Goal: Task Accomplishment & Management: Manage account settings

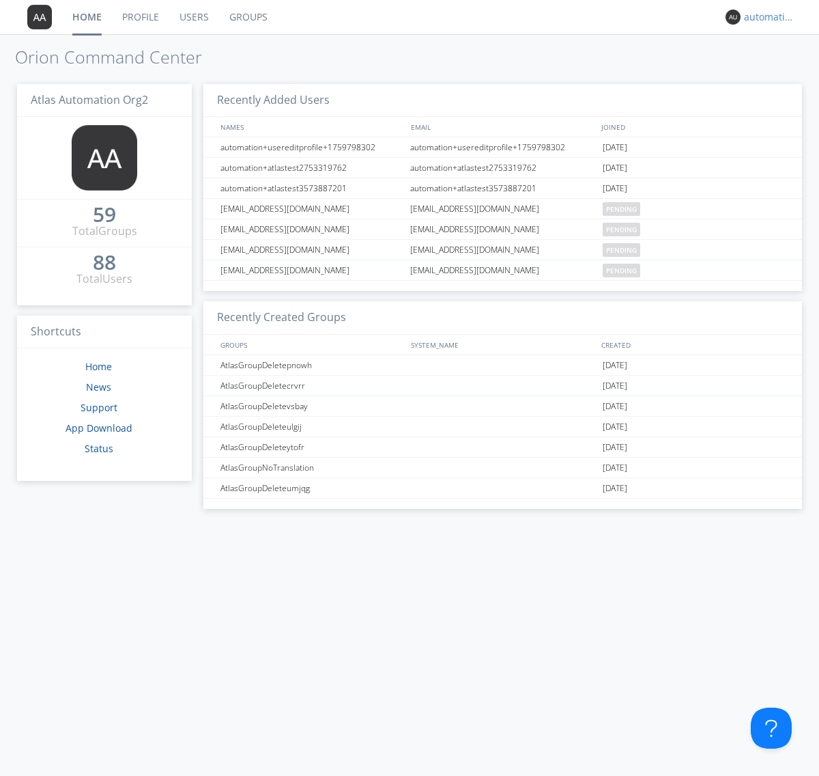
click at [766, 17] on div "automation+atlas+nodispatch+org2" at bounding box center [769, 17] width 51 height 14
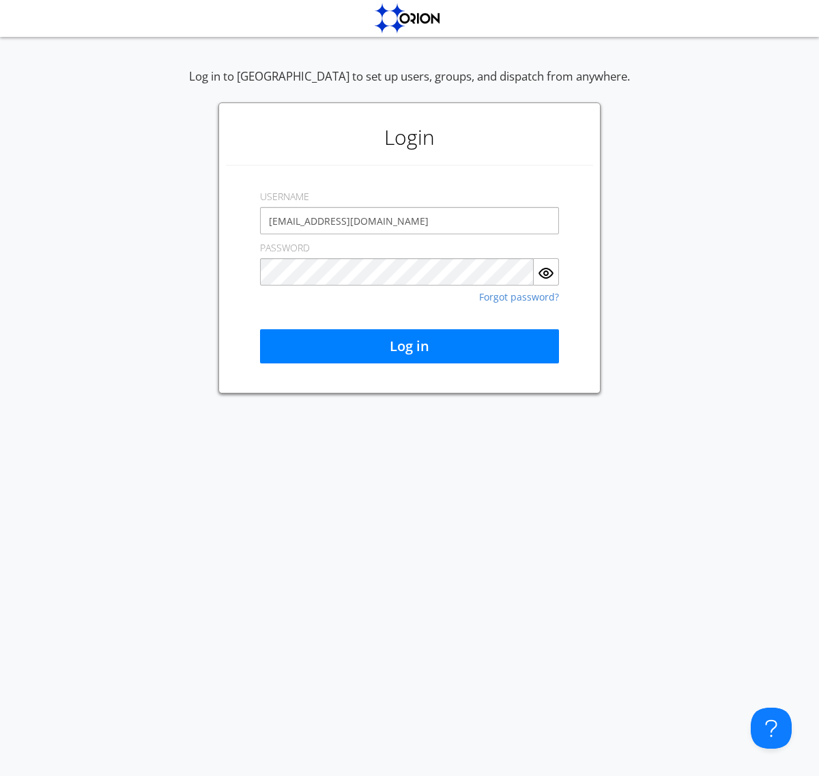
type input "[EMAIL_ADDRESS][DOMAIN_NAME]"
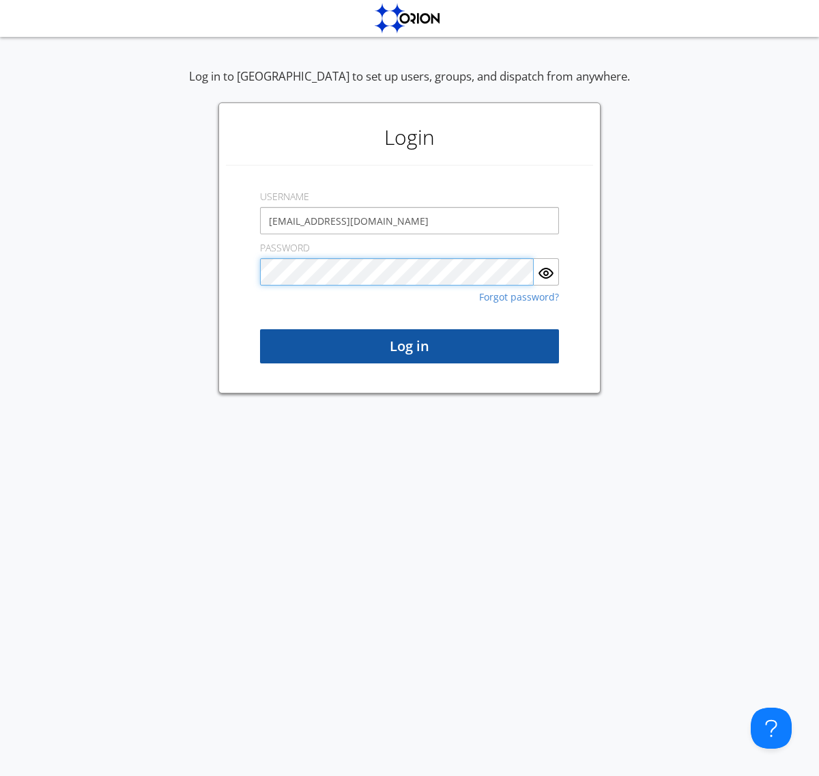
click at [410, 346] on button "Log in" at bounding box center [409, 346] width 299 height 34
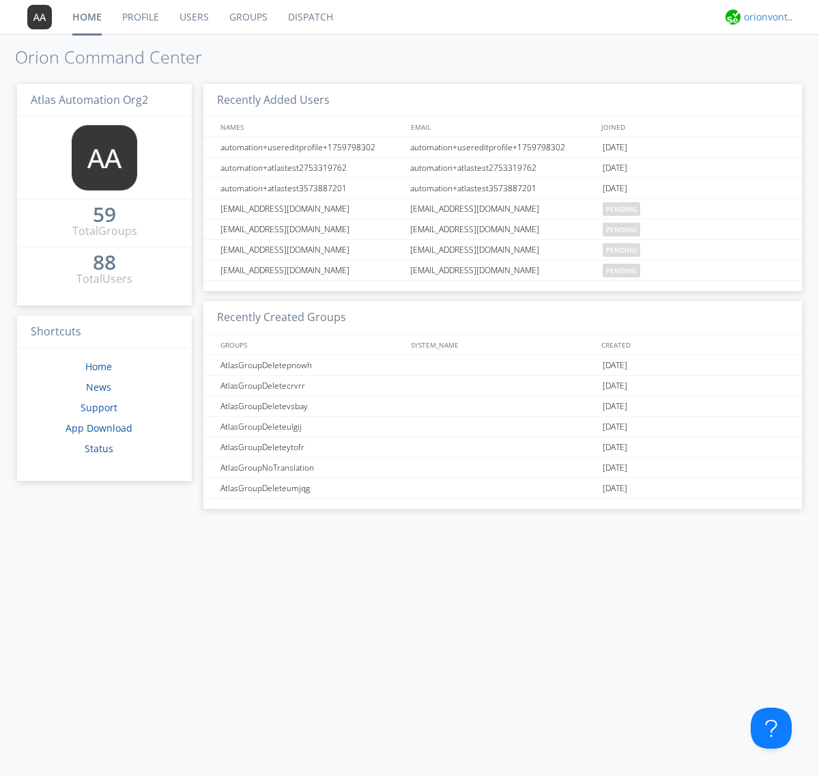
click at [766, 17] on div "orionvontas+atlas+automation+org2" at bounding box center [769, 17] width 51 height 14
